Goal: Task Accomplishment & Management: Complete application form

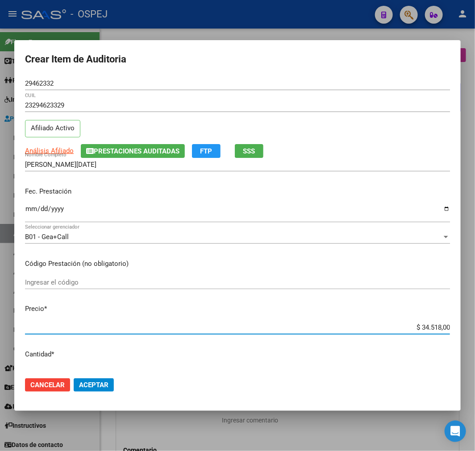
scroll to position [496, 0]
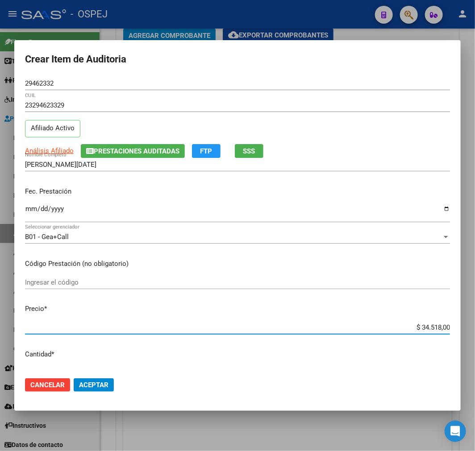
click at [438, 323] on div "$ 34.518,00 Ingresar el precio" at bounding box center [237, 327] width 425 height 13
click at [439, 333] on div "$ 34.518,00 Ingresar el precio" at bounding box center [237, 327] width 425 height 13
type input "$ 0,01"
type input "$ 0,12"
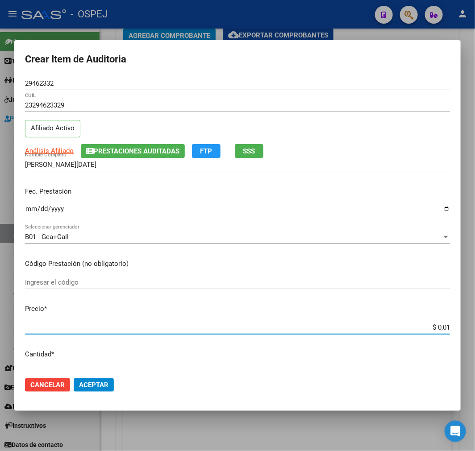
type input "$ 0,12"
type input "$ 1,26"
type input "$ 12,67"
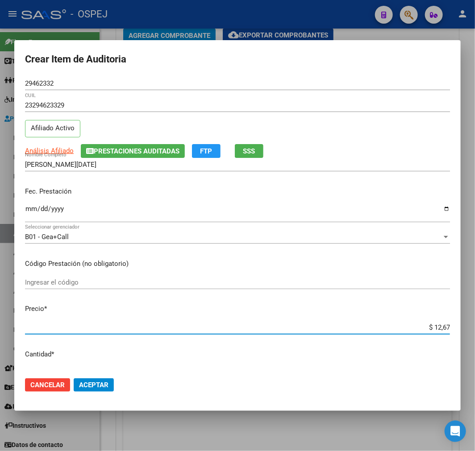
type input "$ 126,70"
type input "$ 1.267,00"
click at [108, 378] on mat-dialog-actions "Cancelar Aceptar" at bounding box center [237, 385] width 425 height 30
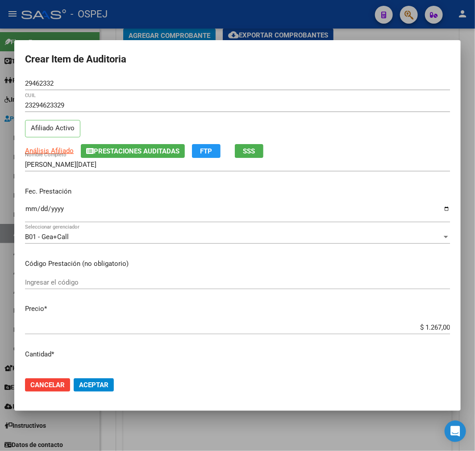
click at [110, 384] on button "Aceptar" at bounding box center [94, 384] width 40 height 13
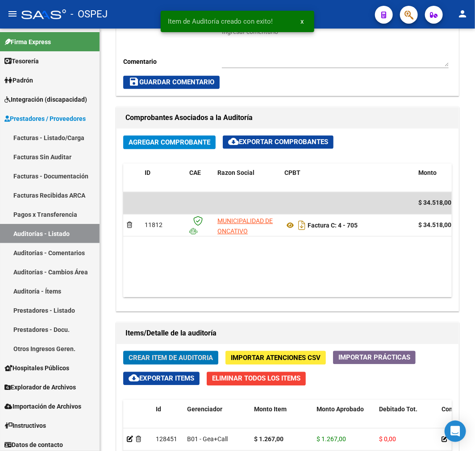
scroll to position [603, 0]
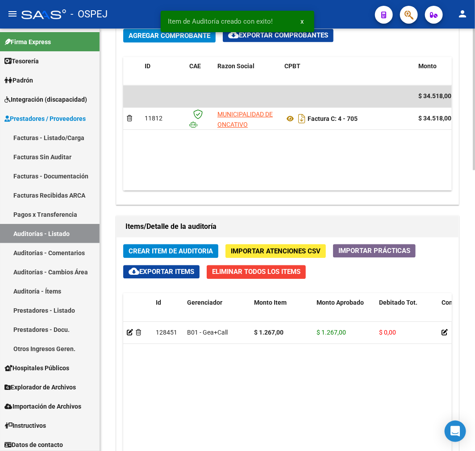
click at [186, 251] on span "Crear Item de Auditoria" at bounding box center [171, 251] width 84 height 8
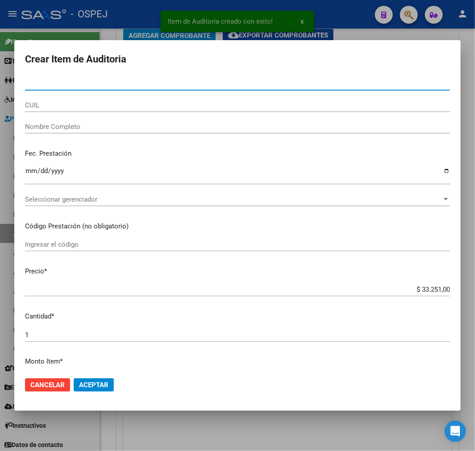
paste input "29462332"
type input "29462332"
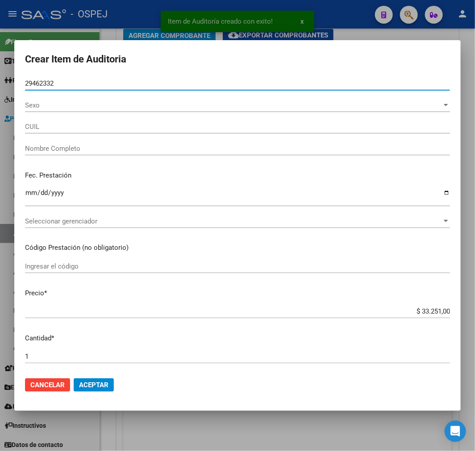
type input "23294623329"
type input "[PERSON_NAME][DATE]"
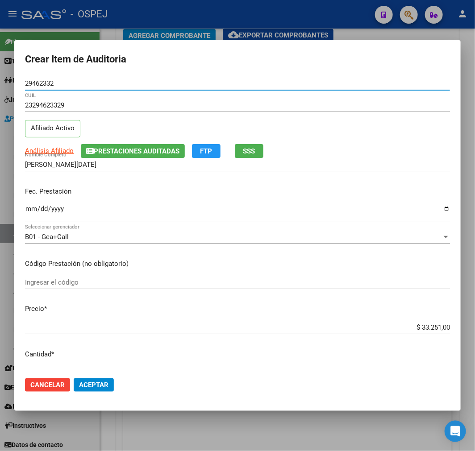
type input "29462332"
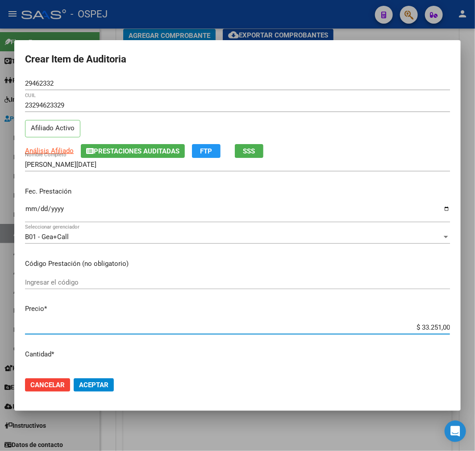
click at [429, 326] on input "$ 33.251,00" at bounding box center [237, 328] width 425 height 8
type input "$ 0,03"
type input "$ 0,39"
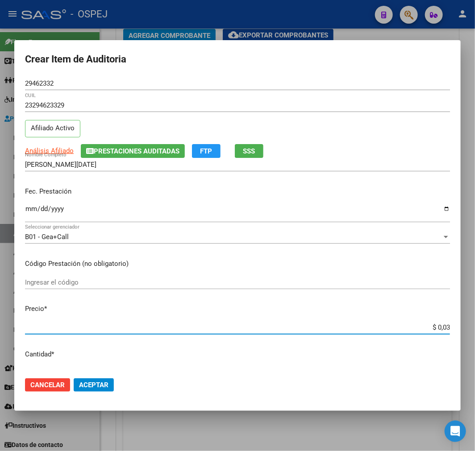
type input "$ 0,39"
type input "$ 3,99"
type input "$ 39,98"
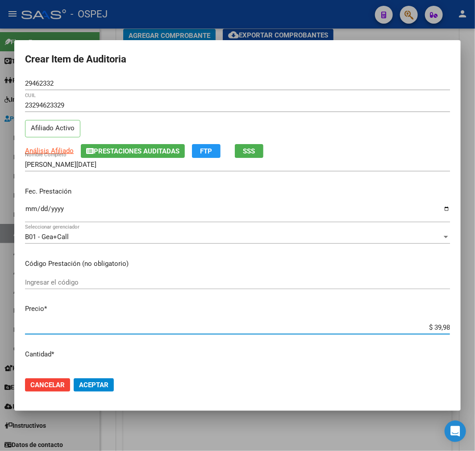
type input "$ 399,80"
type input "$ 3.998,00"
click at [104, 383] on span "Aceptar" at bounding box center [93, 385] width 29 height 8
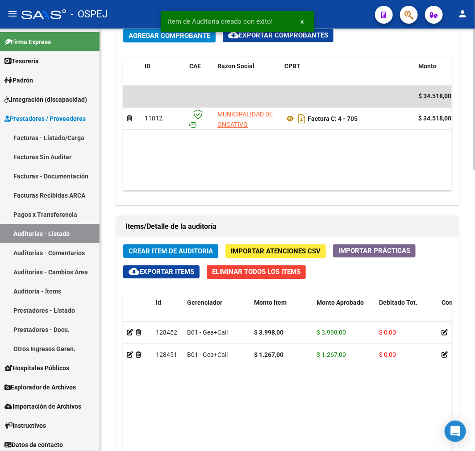
click at [152, 252] on span "Crear Item de Auditoria" at bounding box center [171, 251] width 84 height 8
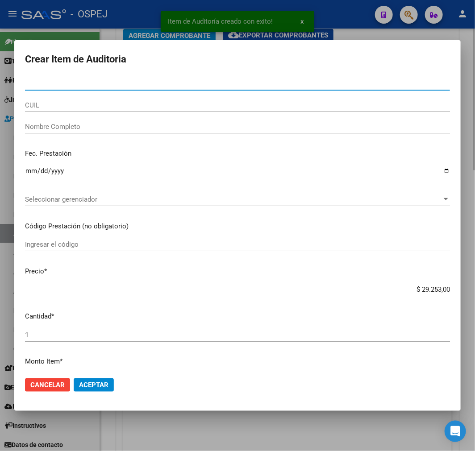
paste input "57263795"
type input "57263795"
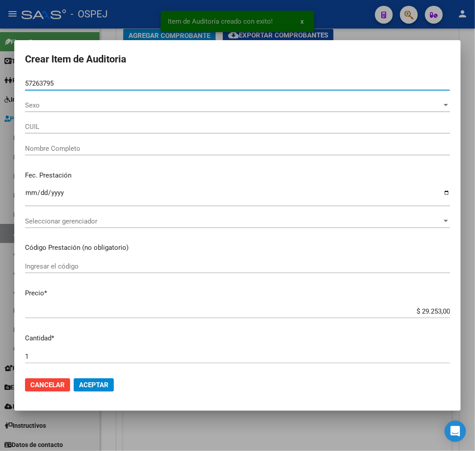
type input "20572637957"
type input "VOLONTE [DEMOGRAPHIC_DATA] [PERSON_NAME]"
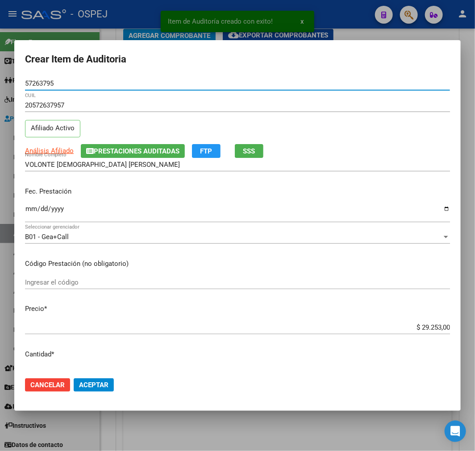
type input "57263795"
click at [431, 327] on input "$ 29.253,00" at bounding box center [237, 328] width 425 height 8
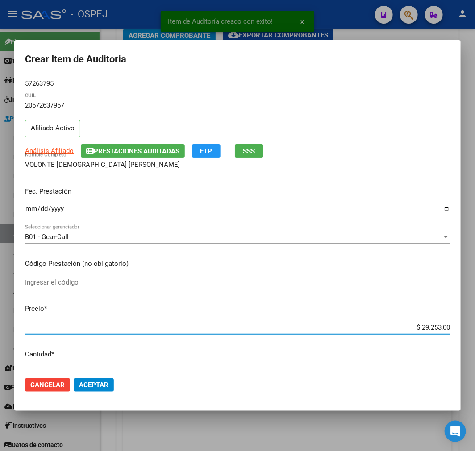
click at [431, 327] on input "$ 29.253,00" at bounding box center [237, 328] width 425 height 8
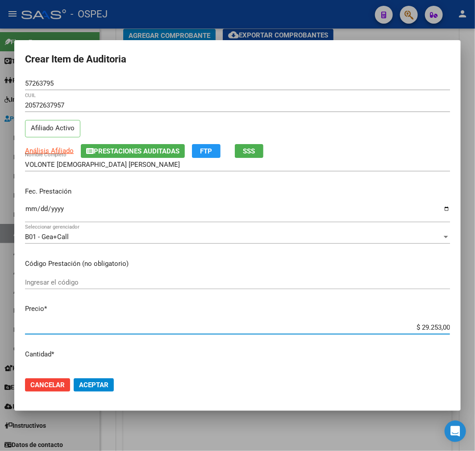
type input "$ 0,03"
type input "$ 0,39"
type input "$ 3,99"
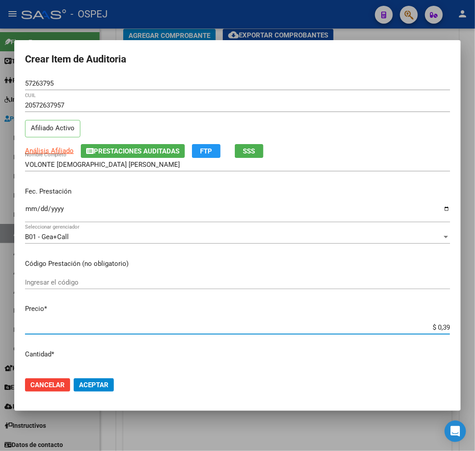
type input "$ 3,99"
type input "$ 39,98"
type input "$ 399,80"
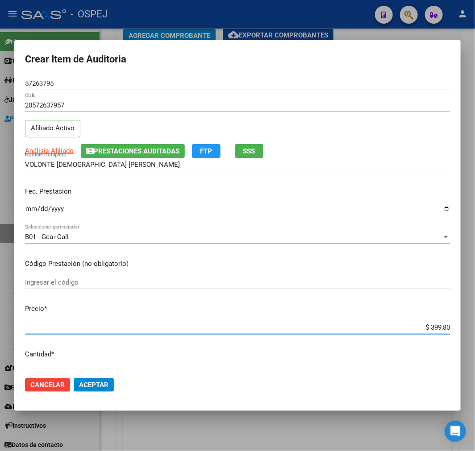
type input "$ 3.998,00"
click at [99, 378] on mat-dialog-actions "Cancelar Aceptar" at bounding box center [237, 385] width 425 height 30
click at [108, 391] on button "Aceptar" at bounding box center [94, 384] width 40 height 13
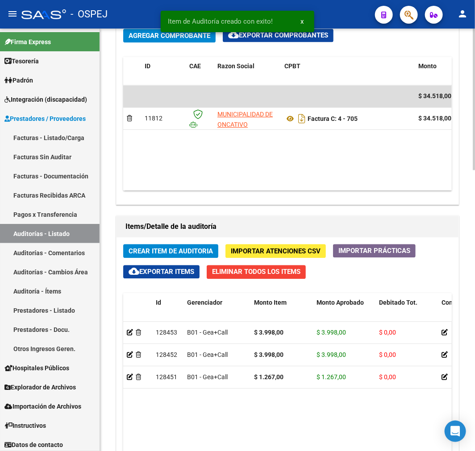
click at [193, 253] on span "Crear Item de Auditoria" at bounding box center [171, 251] width 84 height 8
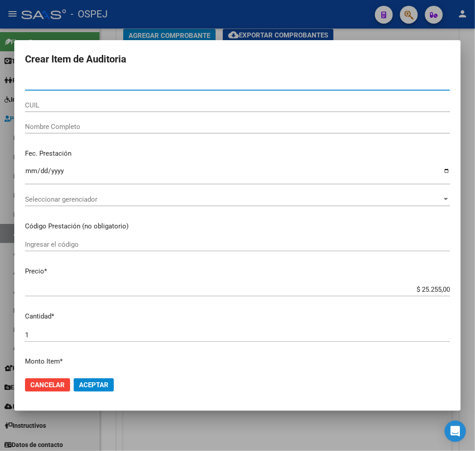
paste input "28973232"
type input "28973232"
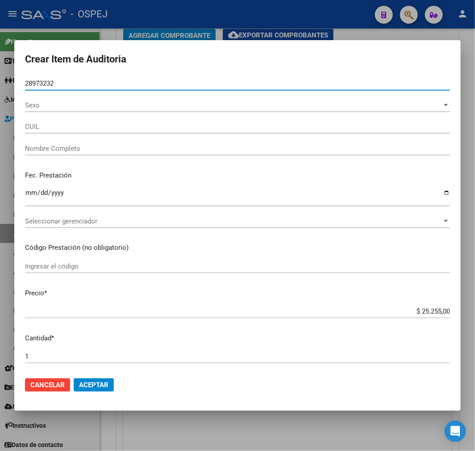
type input "20289732323"
type input "[PERSON_NAME] [PERSON_NAME] -"
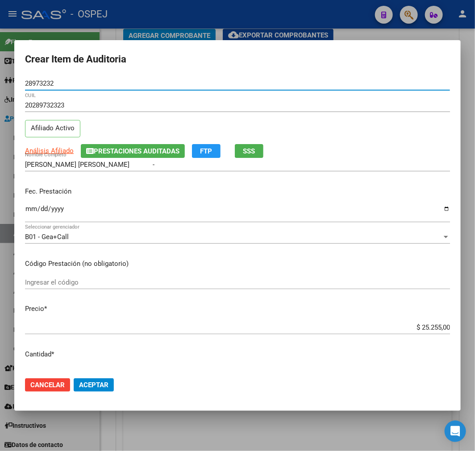
type input "28973232"
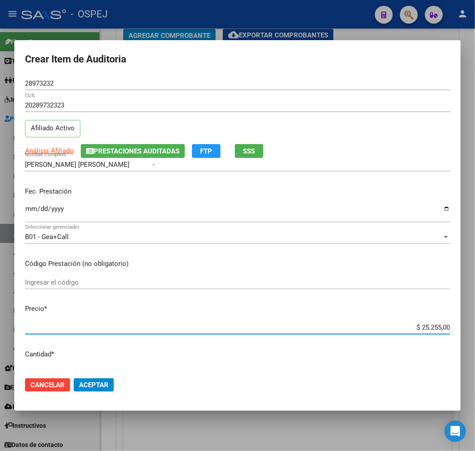
click at [433, 327] on input "$ 25.255,00" at bounding box center [237, 328] width 425 height 8
type input "$ 0,03"
type input "$ 0,39"
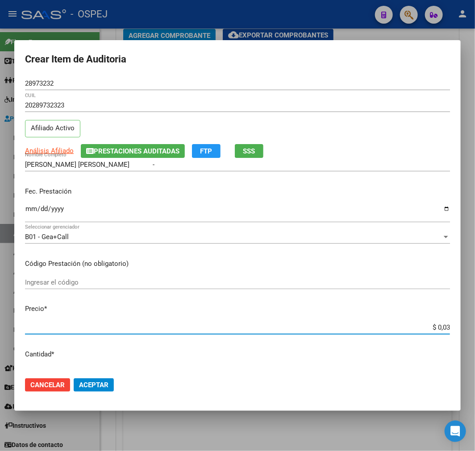
type input "$ 0,39"
type input "$ 3,99"
type input "$ 39,98"
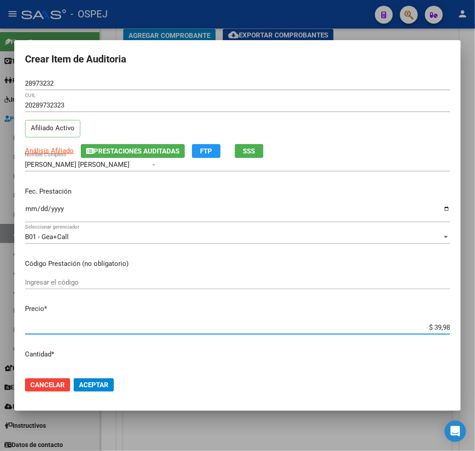
type input "$ 399,80"
type input "$ 3.998,00"
click at [105, 381] on span "Aceptar" at bounding box center [93, 385] width 29 height 8
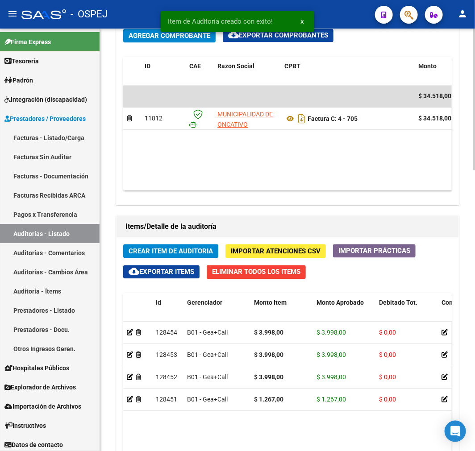
click at [179, 251] on span "Crear Item de Auditoria" at bounding box center [171, 251] width 84 height 8
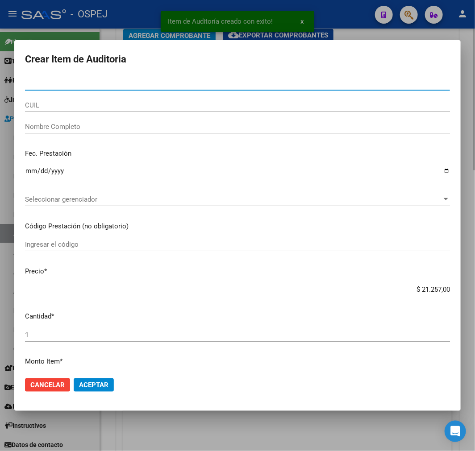
paste input "37114857"
type input "37114857"
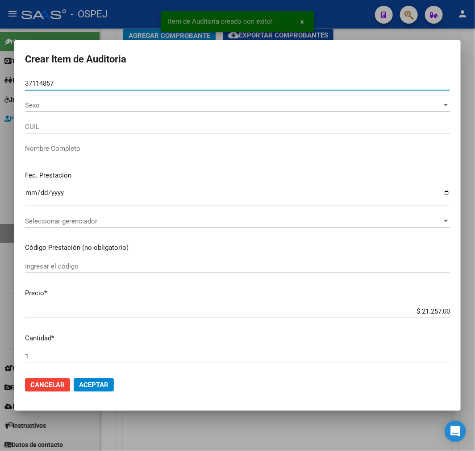
type input "20371148575"
type input "[PERSON_NAME]"
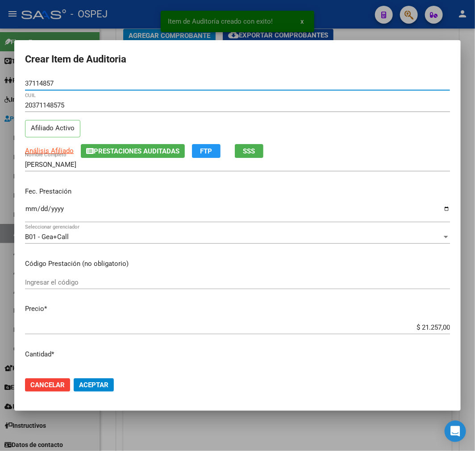
type input "37114857"
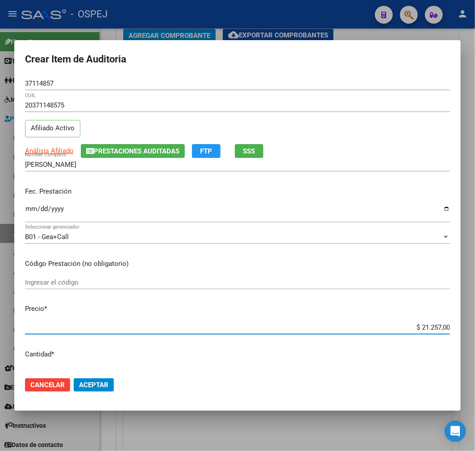
click at [426, 325] on input "$ 21.257,00" at bounding box center [237, 328] width 425 height 8
type input "$ 0,01"
type input "$ 0,11"
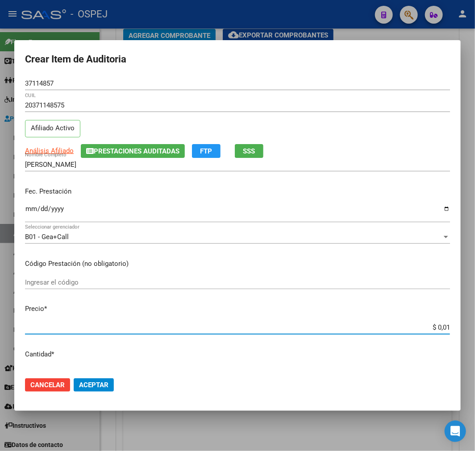
type input "$ 0,11"
type input "$ 1,19"
type input "$ 11,99"
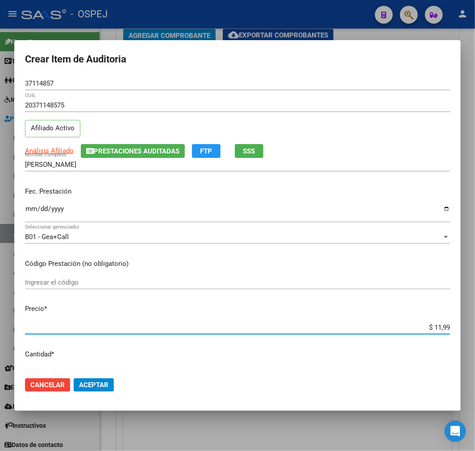
type input "$ 119,94"
type input "$ 1.199,40"
type input "$ 11.994,00"
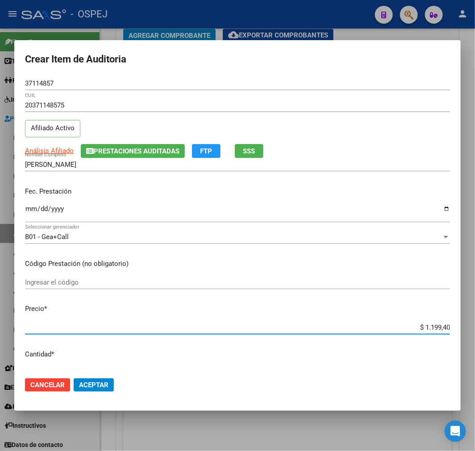
type input "$ 11.994,00"
click at [110, 380] on button "Aceptar" at bounding box center [94, 384] width 40 height 13
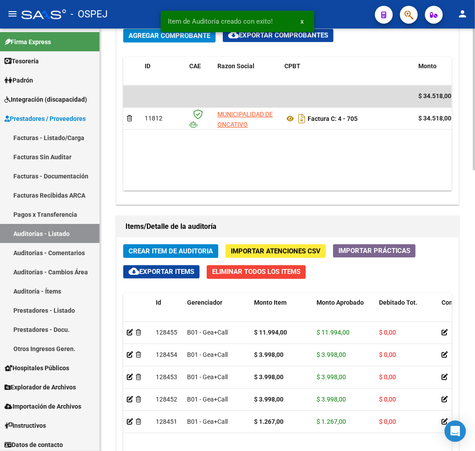
click at [168, 249] on span "Crear Item de Auditoria" at bounding box center [171, 251] width 84 height 8
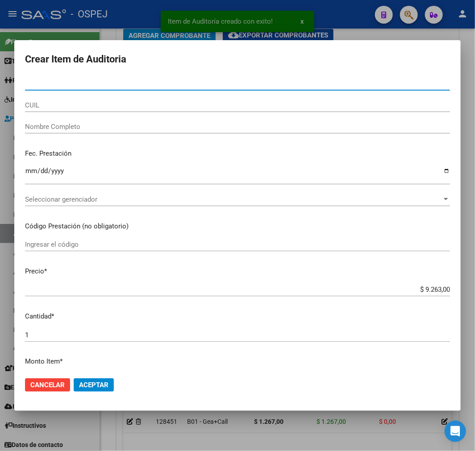
paste input "39176414"
type input "39176414"
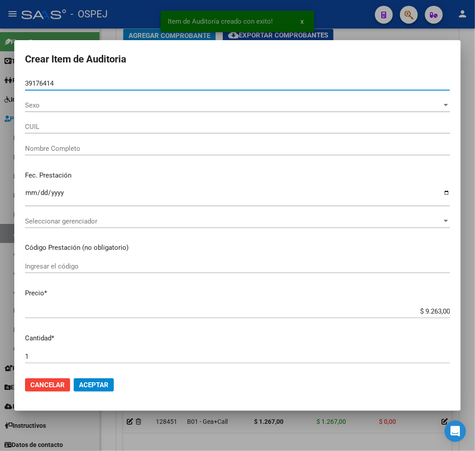
type input "27391764145"
type input "[PERSON_NAME] DEL MILAGRO"
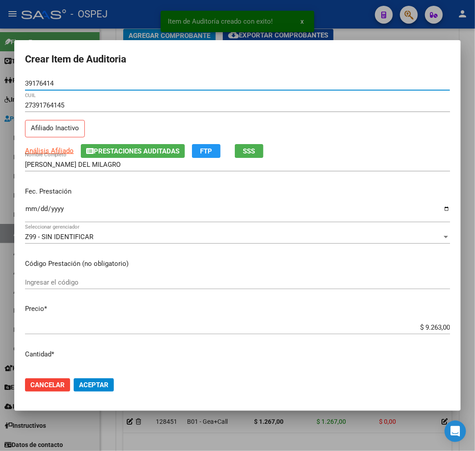
type input "39176414"
click at [435, 332] on div "$ 9.263,00 Ingresar el precio" at bounding box center [237, 327] width 425 height 13
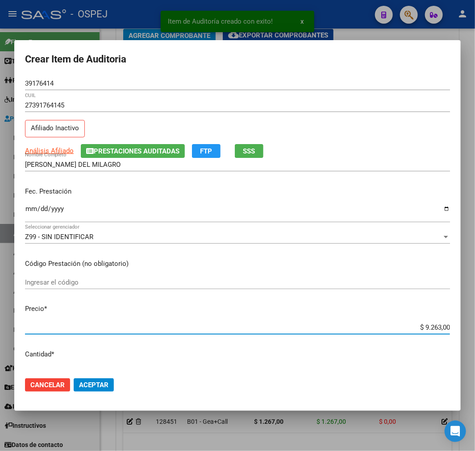
click at [435, 329] on input "$ 9.263,00" at bounding box center [237, 328] width 425 height 8
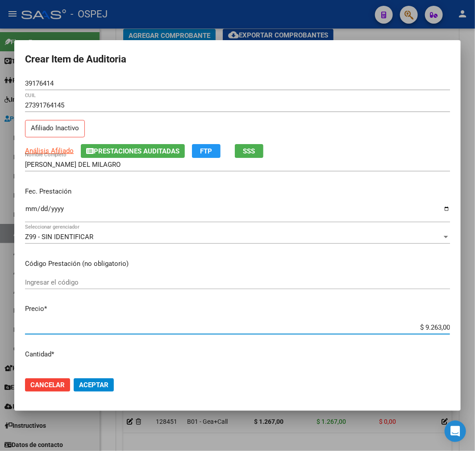
type input "$ 0,01"
type input "$ 0,12"
type input "$ 1,26"
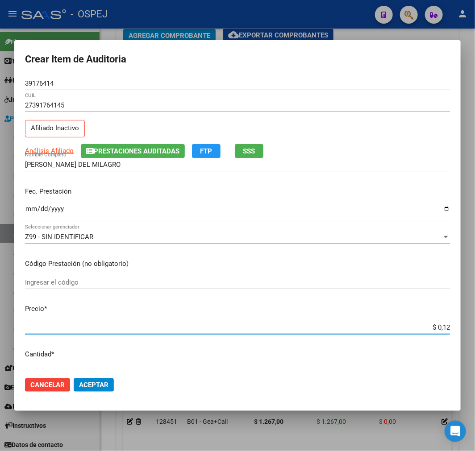
type input "$ 1,26"
type input "$ 12,67"
type input "$ 126,70"
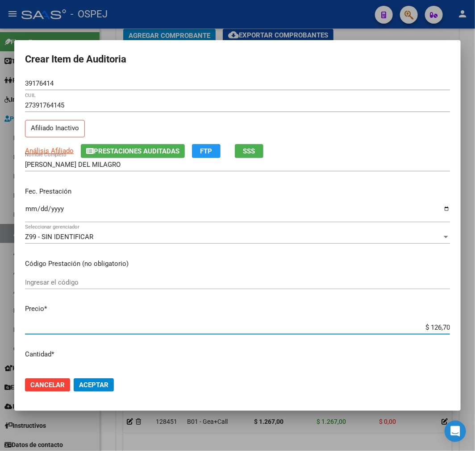
type input "$ 1.267,00"
click at [101, 390] on button "Aceptar" at bounding box center [94, 384] width 40 height 13
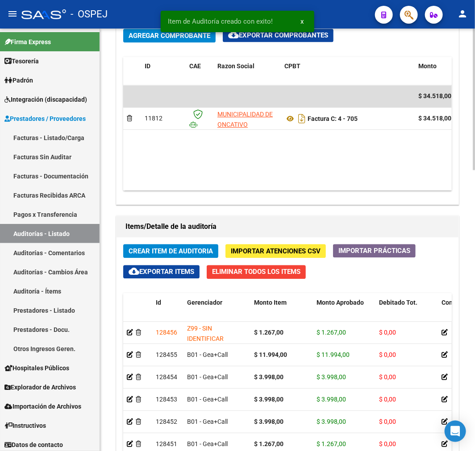
click at [192, 249] on span "Crear Item de Auditoria" at bounding box center [171, 251] width 84 height 8
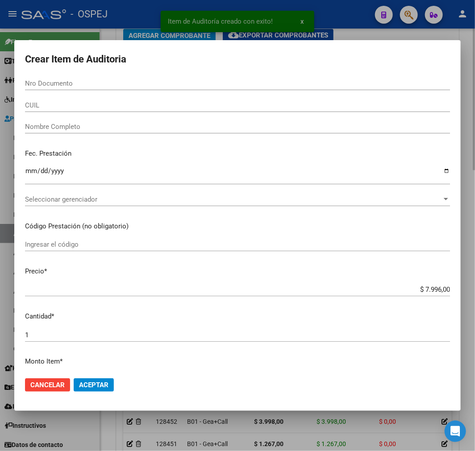
paste input "37114857"
type input "37114857"
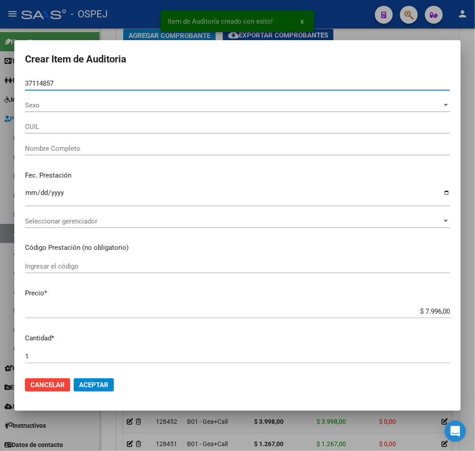
type input "20371148575"
type input "[PERSON_NAME]"
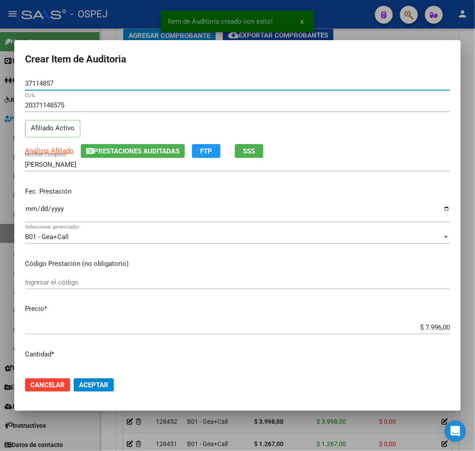
type input "37114857"
click at [426, 328] on input "$ 7.996,00" at bounding box center [237, 328] width 425 height 8
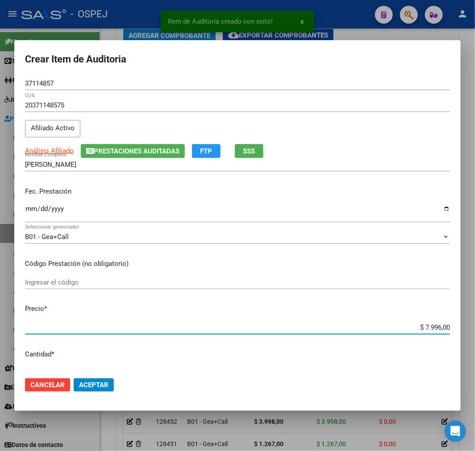
drag, startPoint x: 426, startPoint y: 328, endPoint x: 427, endPoint y: 354, distance: 25.5
click at [426, 344] on mat-dialog-content "37114857 Nro Documento 20371148575 CUIL Afiliado Activo Análisis Afiliado Prest…" at bounding box center [237, 223] width 446 height 293
type input "$ 0,03"
type input "$ 0,39"
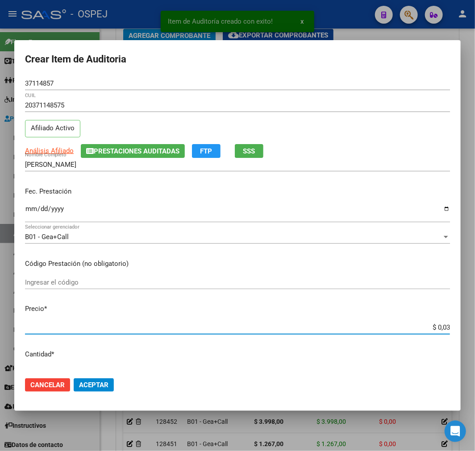
type input "$ 0,39"
type input "$ 3,99"
type input "$ 39,98"
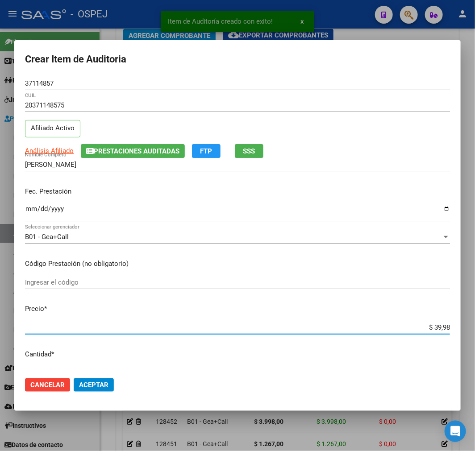
type input "$ 399,80"
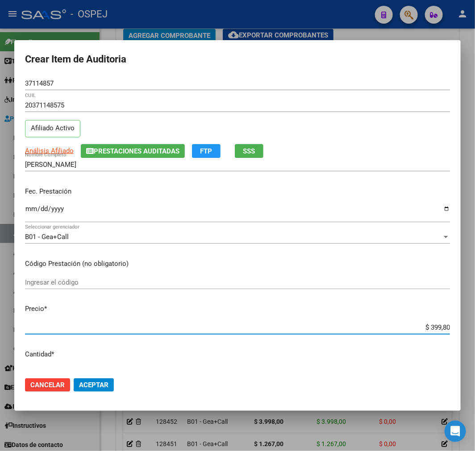
type input "$ 3.998,00"
click at [88, 384] on span "Aceptar" at bounding box center [93, 385] width 29 height 8
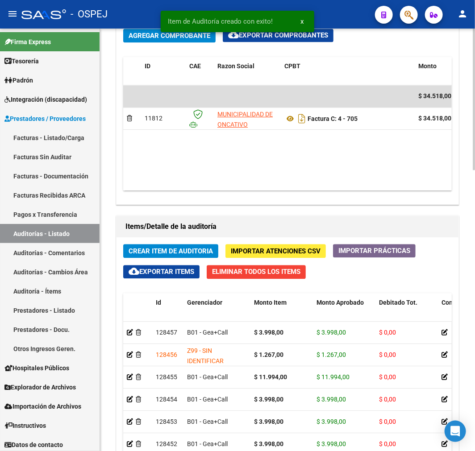
click at [159, 245] on button "Crear Item de Auditoria" at bounding box center [170, 251] width 95 height 14
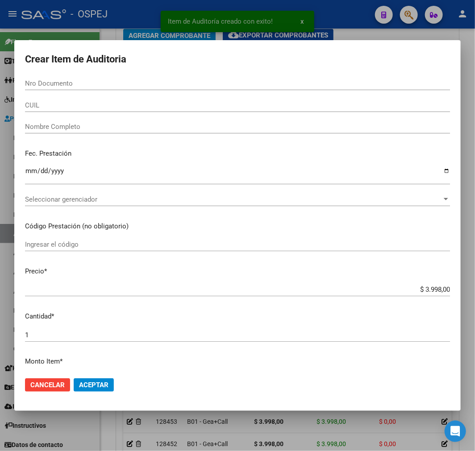
paste input "51297025"
type input "51297025"
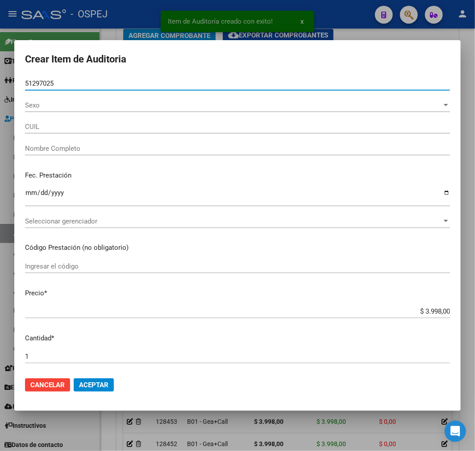
type input "20512970258"
type input "[PERSON_NAME] -"
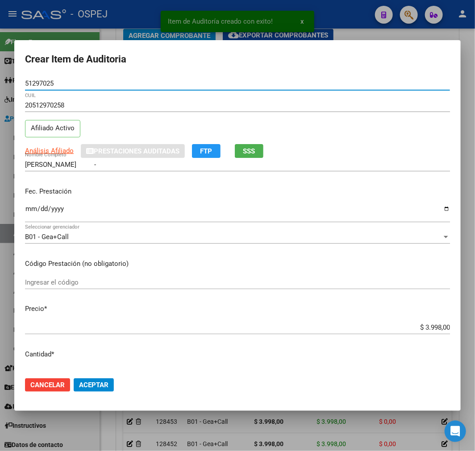
type input "51297025"
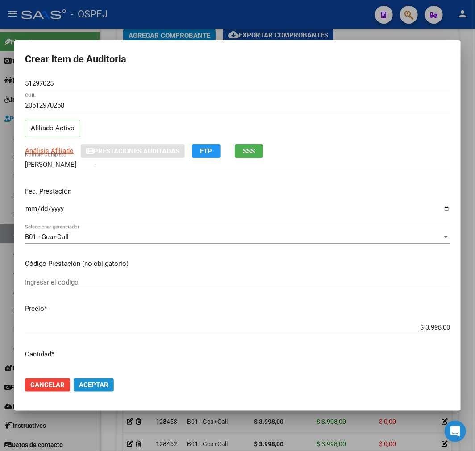
click at [97, 390] on button "Aceptar" at bounding box center [94, 384] width 40 height 13
